Goal: Check status: Check status

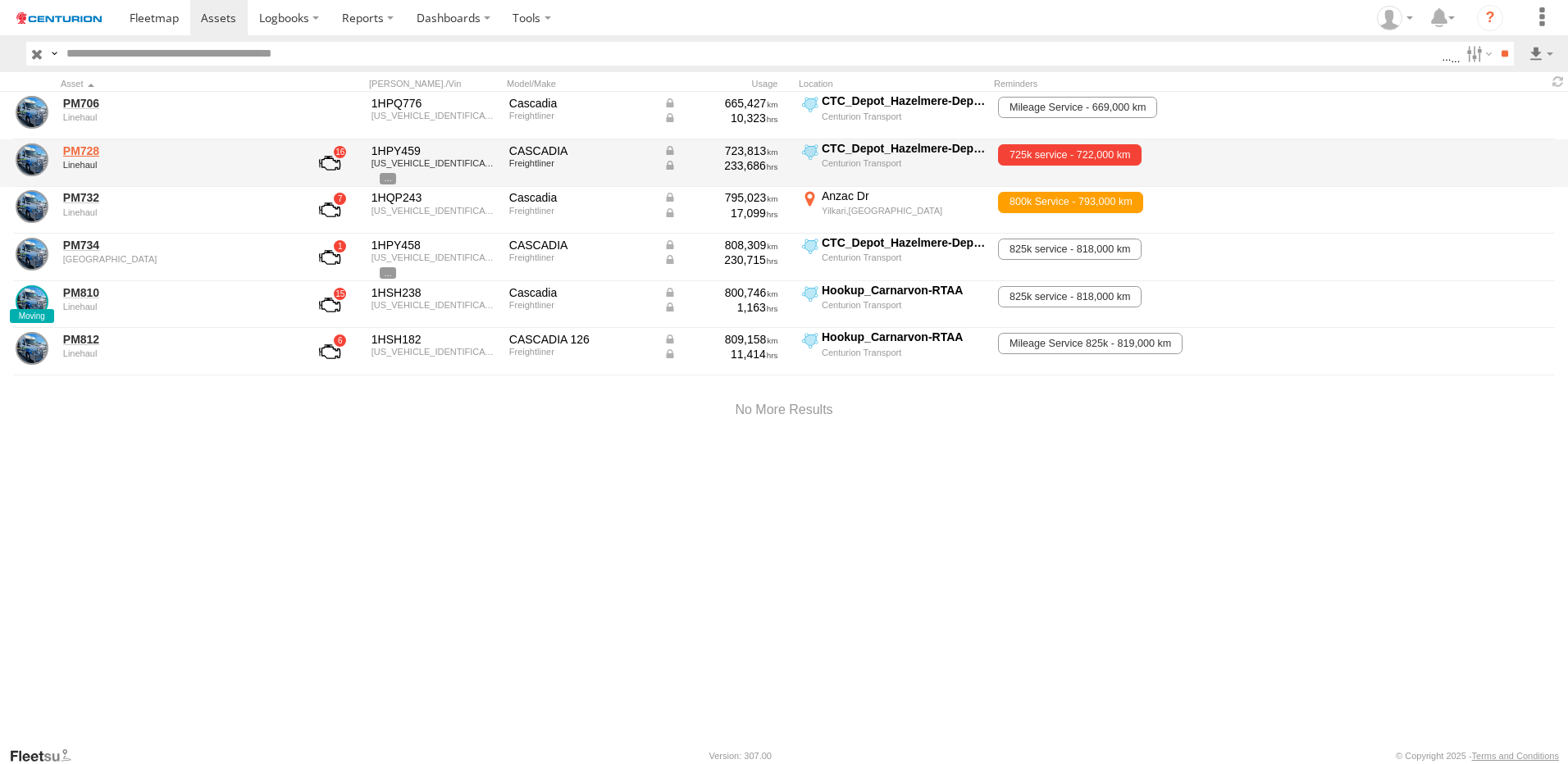
click at [87, 144] on link "PM728" at bounding box center [175, 150] width 225 height 15
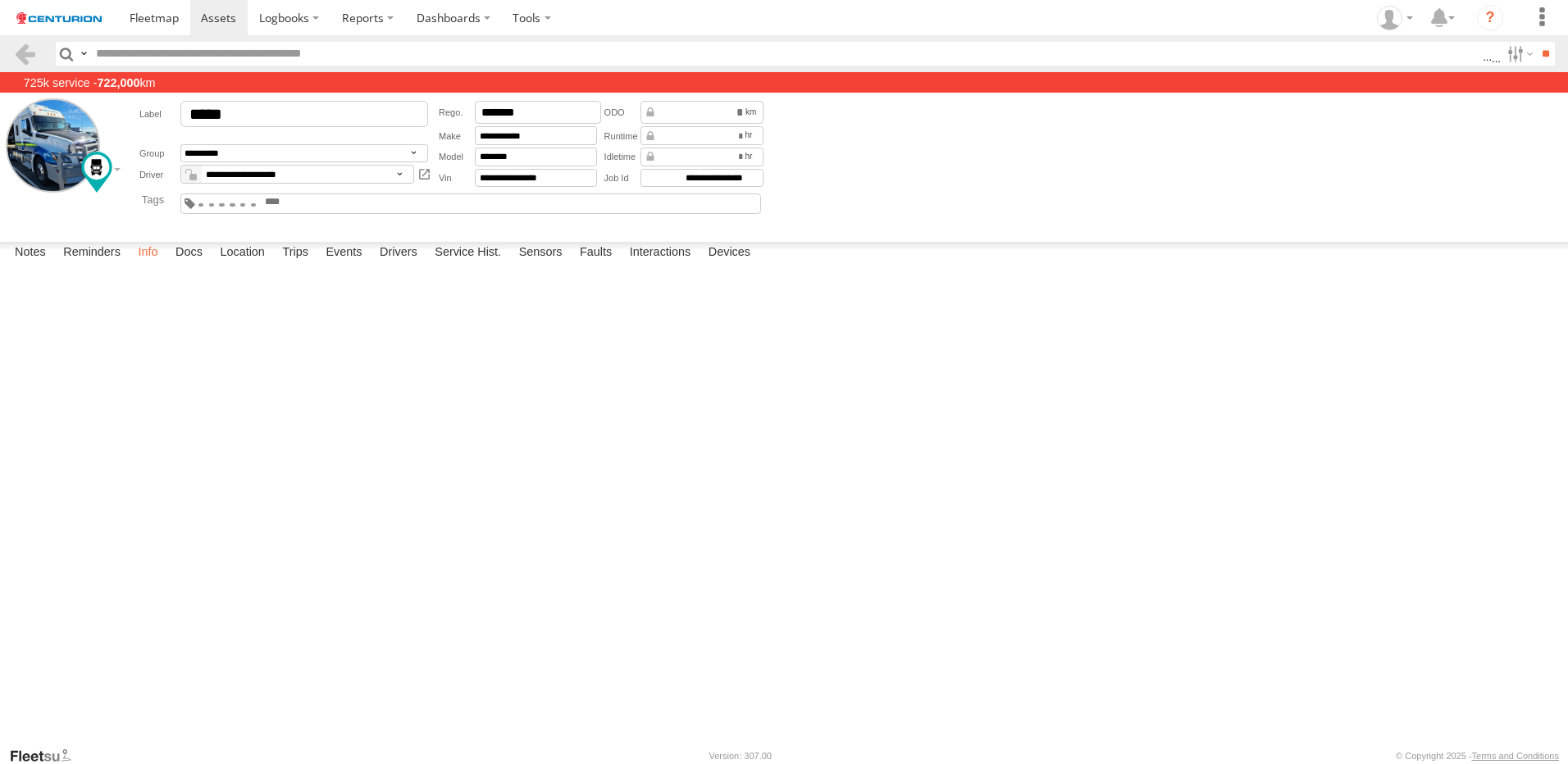
drag, startPoint x: 100, startPoint y: 735, endPoint x: 138, endPoint y: 716, distance: 42.5
click at [100, 265] on label "Reminders" at bounding box center [91, 252] width 74 height 23
click at [212, 22] on span at bounding box center [218, 17] width 36 height 15
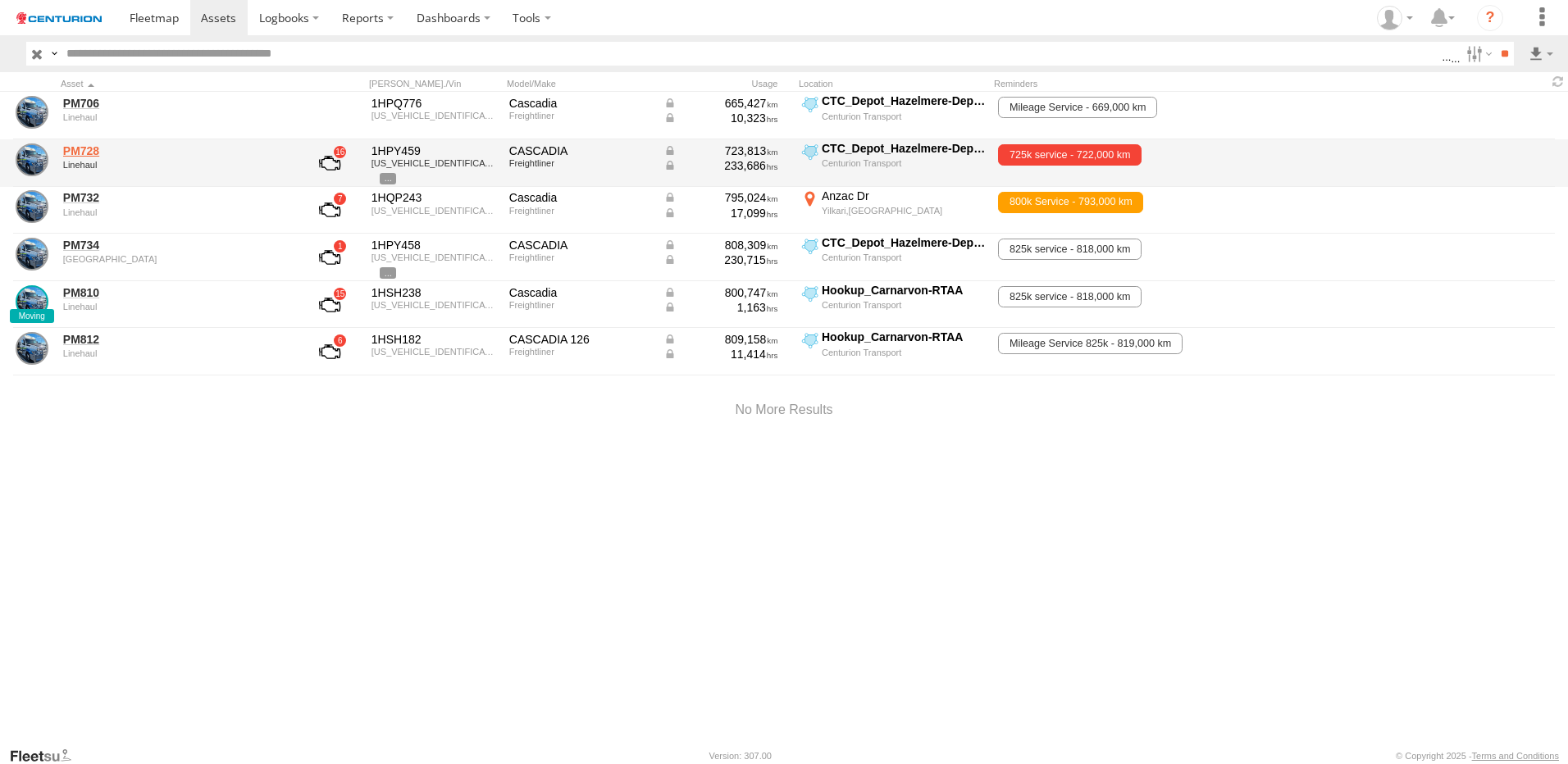
click at [79, 149] on link "PM728" at bounding box center [175, 150] width 225 height 15
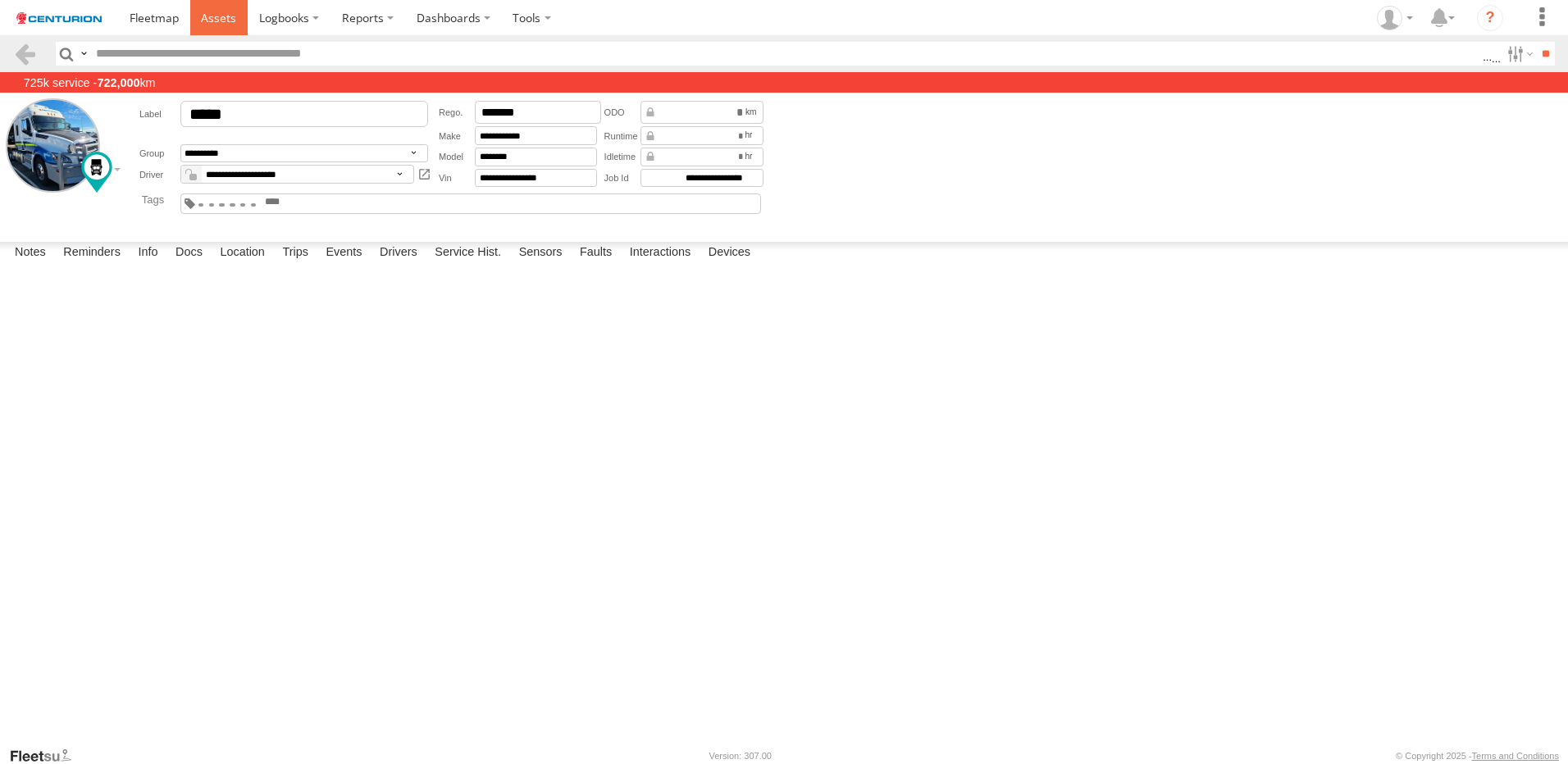
click at [226, 13] on span at bounding box center [218, 17] width 36 height 15
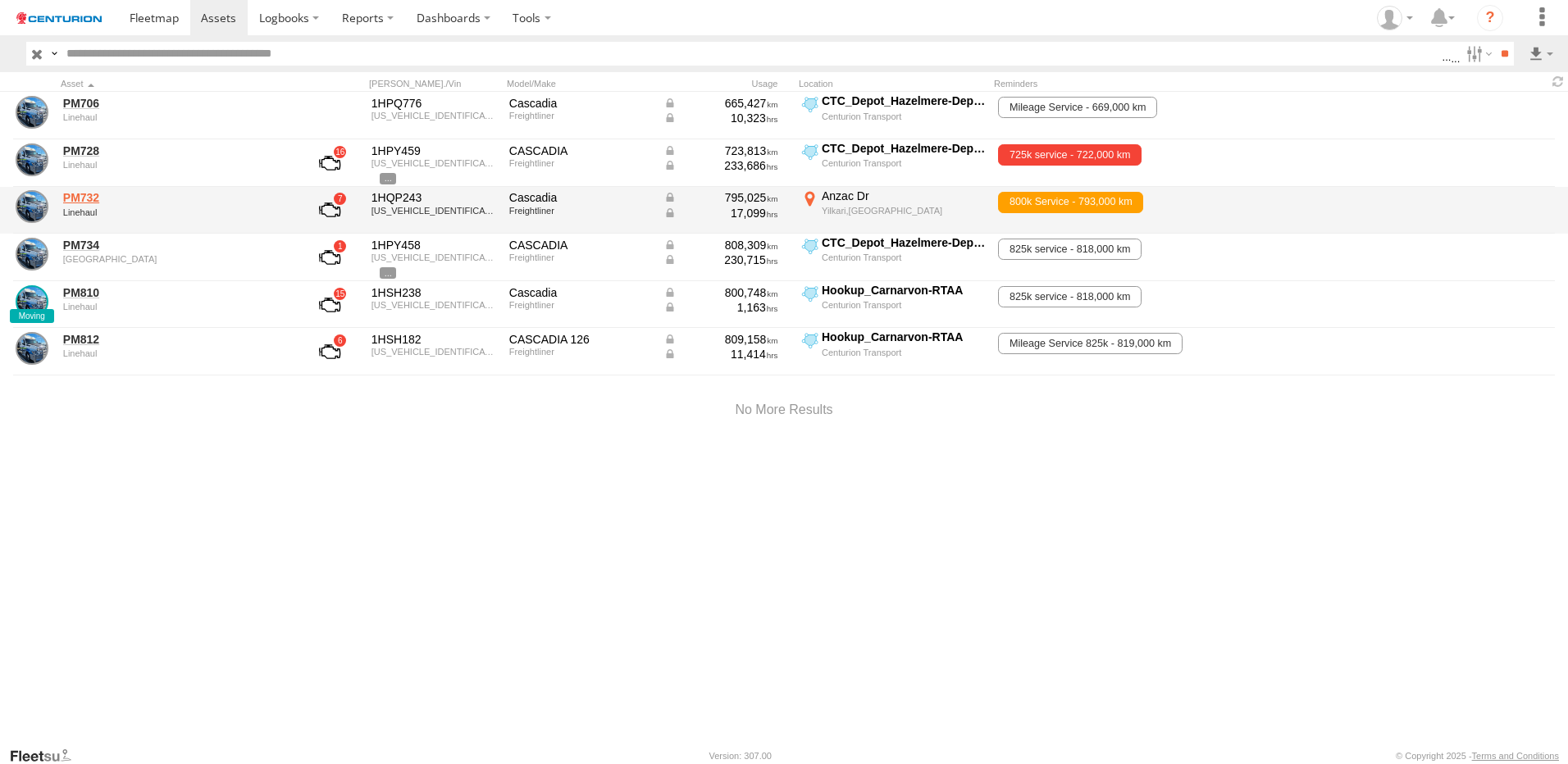
click at [77, 192] on link "PM732" at bounding box center [175, 198] width 225 height 15
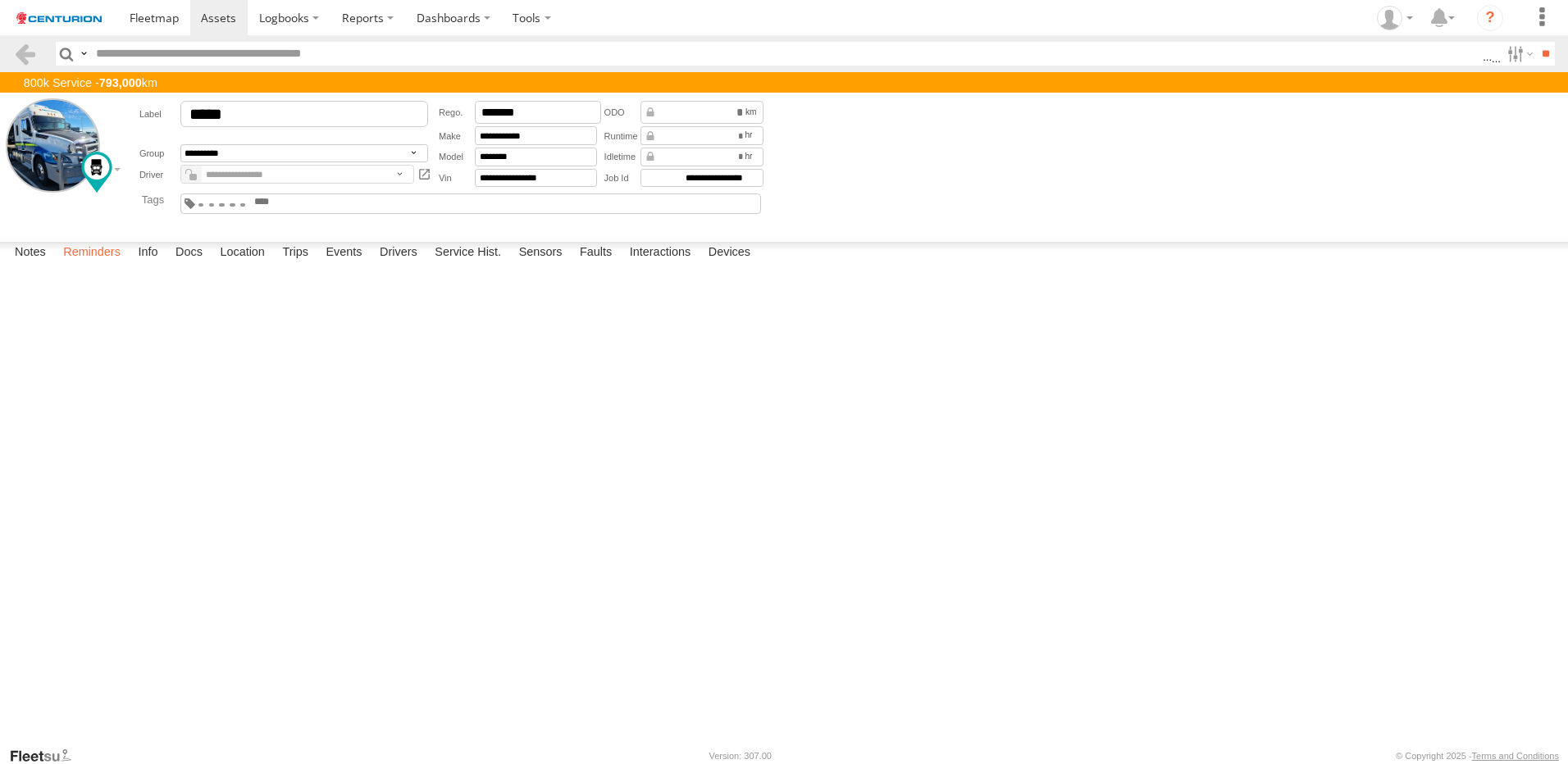
click at [81, 265] on label "Reminders" at bounding box center [91, 252] width 74 height 23
click at [0, 0] on label "×" at bounding box center [0, 0] width 0 height 0
click at [228, 29] on link at bounding box center [220, 17] width 58 height 36
